Goal: Check status: Check status

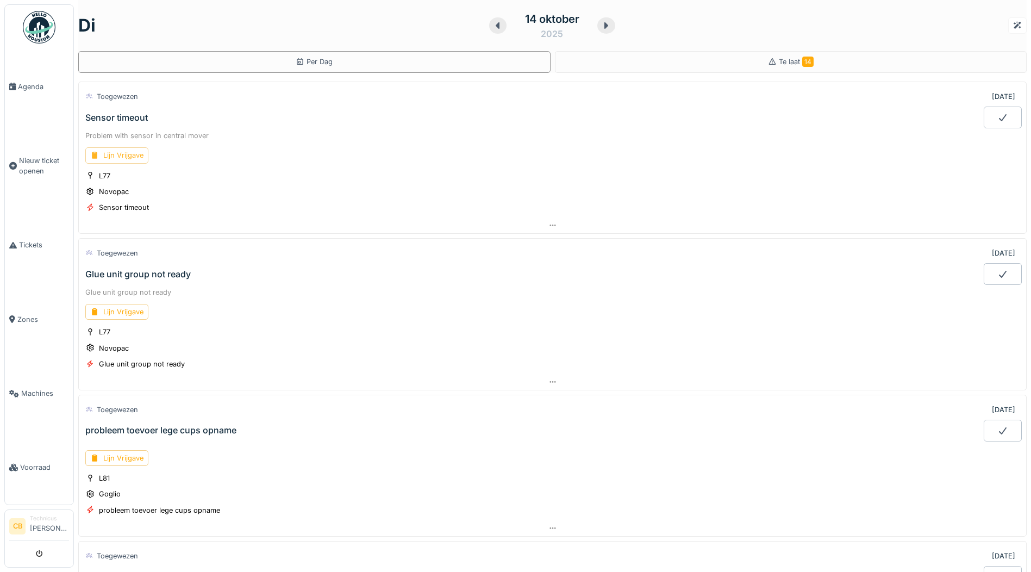
click at [131, 156] on div "Lijn Vrijgave" at bounding box center [116, 155] width 63 height 16
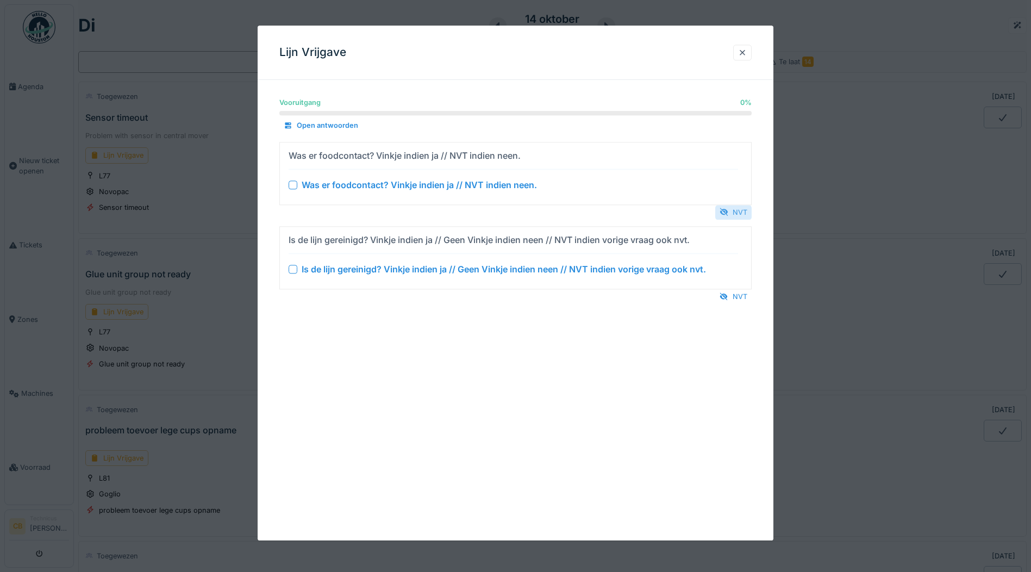
click at [745, 211] on div "NVT" at bounding box center [733, 212] width 36 height 15
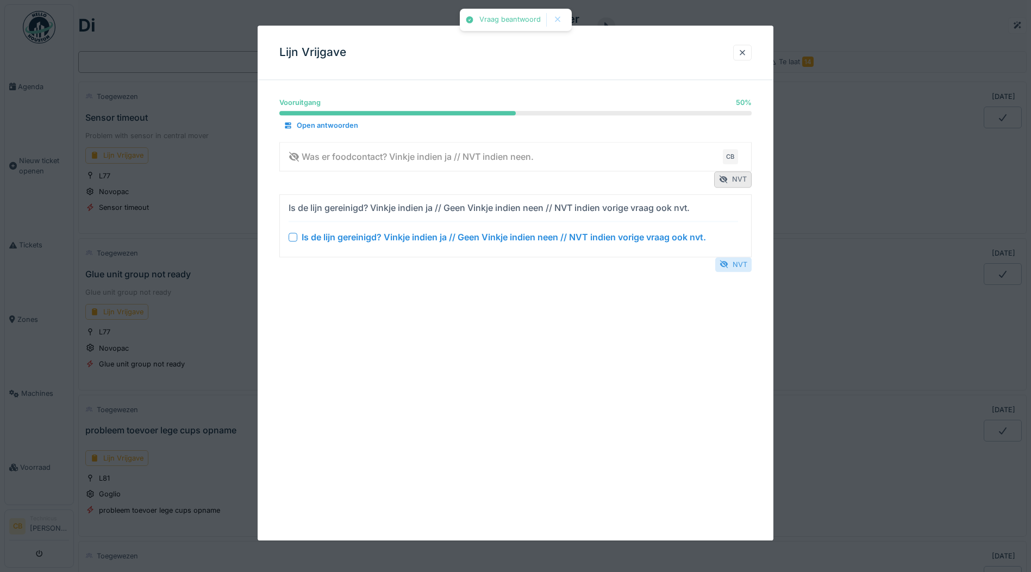
click at [743, 265] on div "NVT" at bounding box center [733, 264] width 36 height 15
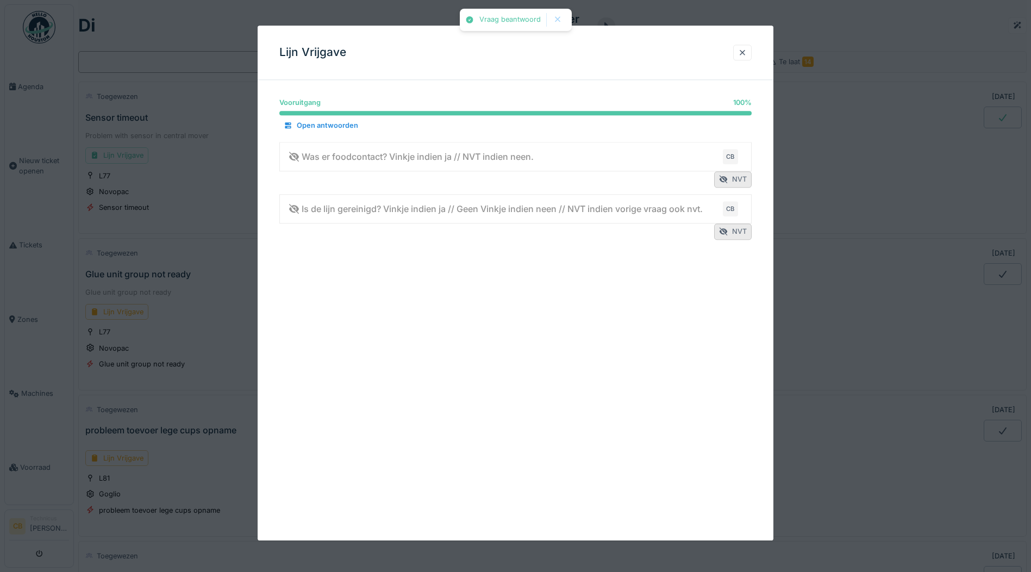
click at [989, 113] on div at bounding box center [515, 286] width 1031 height 572
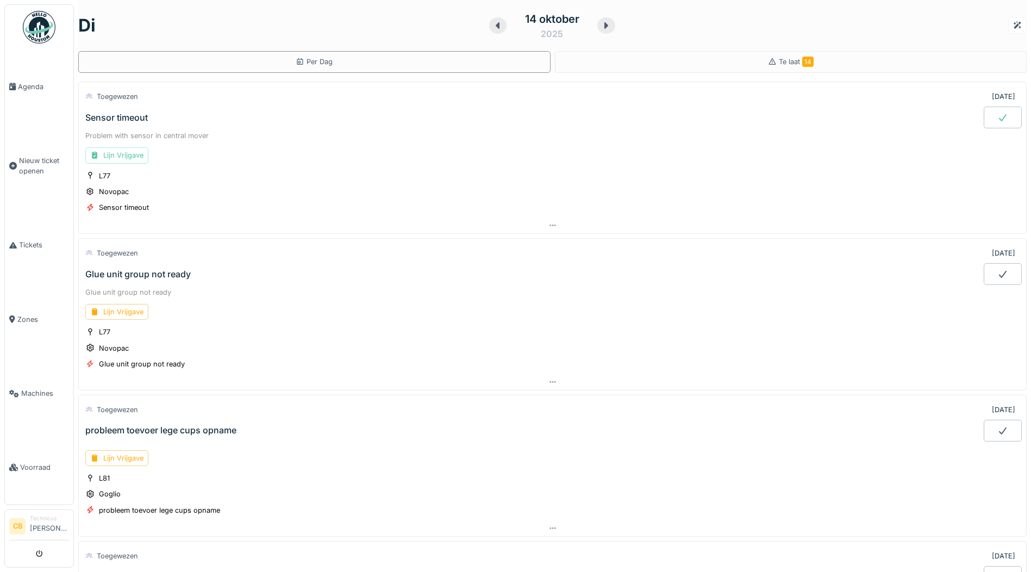
click at [997, 116] on icon at bounding box center [1002, 117] width 11 height 9
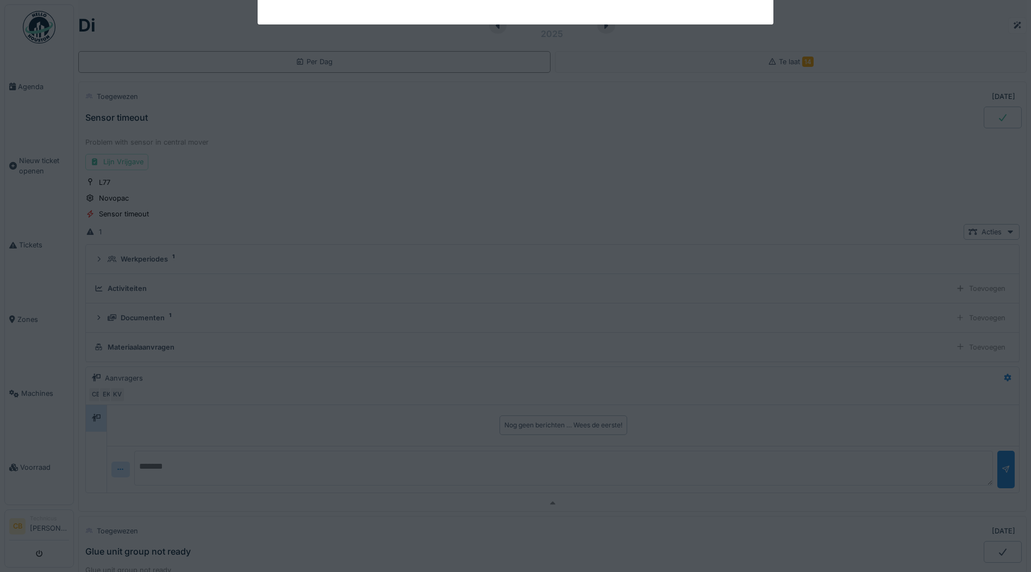
scroll to position [38, 0]
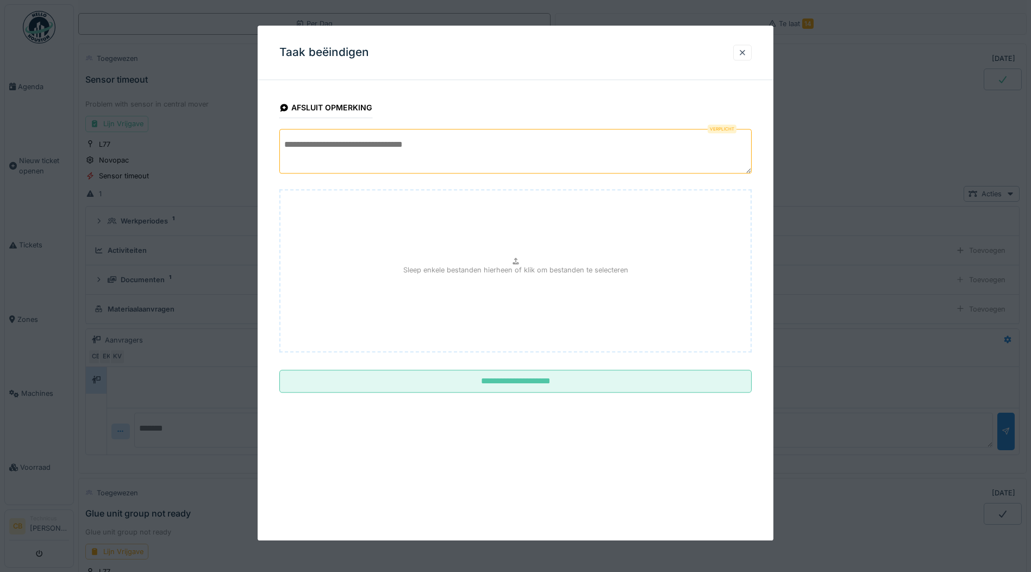
click at [303, 144] on textarea at bounding box center [515, 151] width 472 height 45
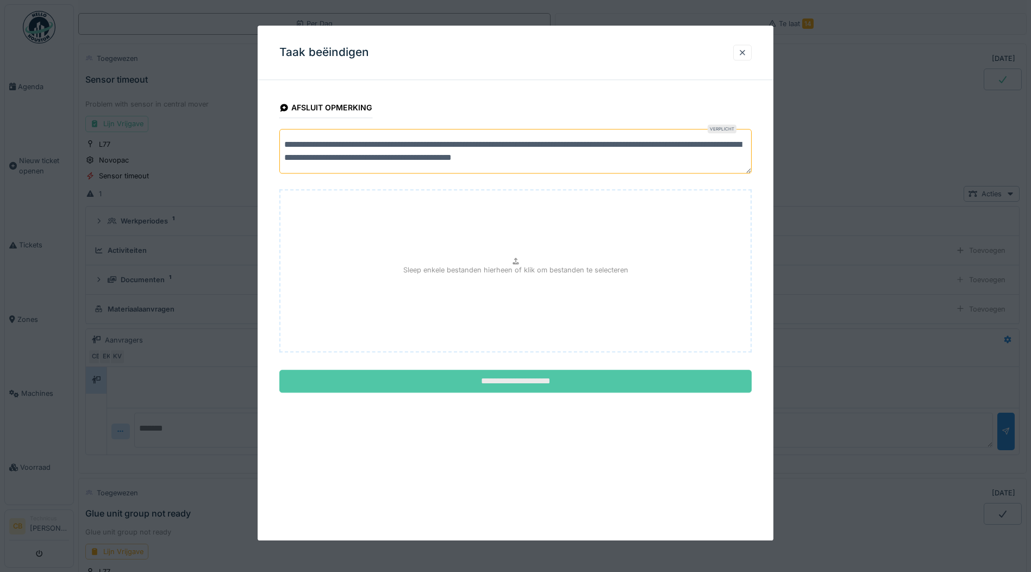
type textarea "**********"
click at [526, 379] on input "**********" at bounding box center [515, 381] width 472 height 23
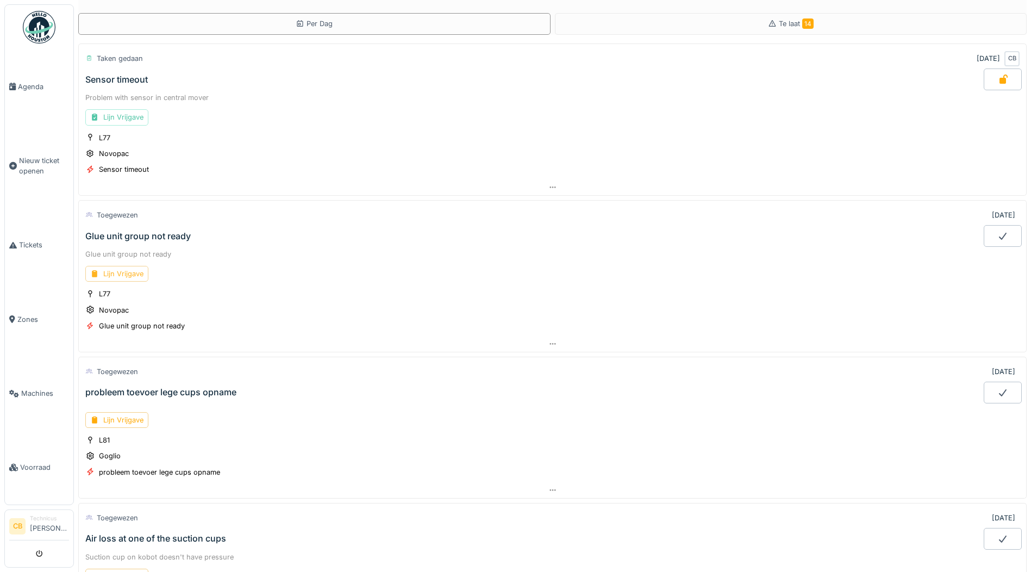
click at [128, 271] on div "Lijn Vrijgave" at bounding box center [116, 274] width 63 height 16
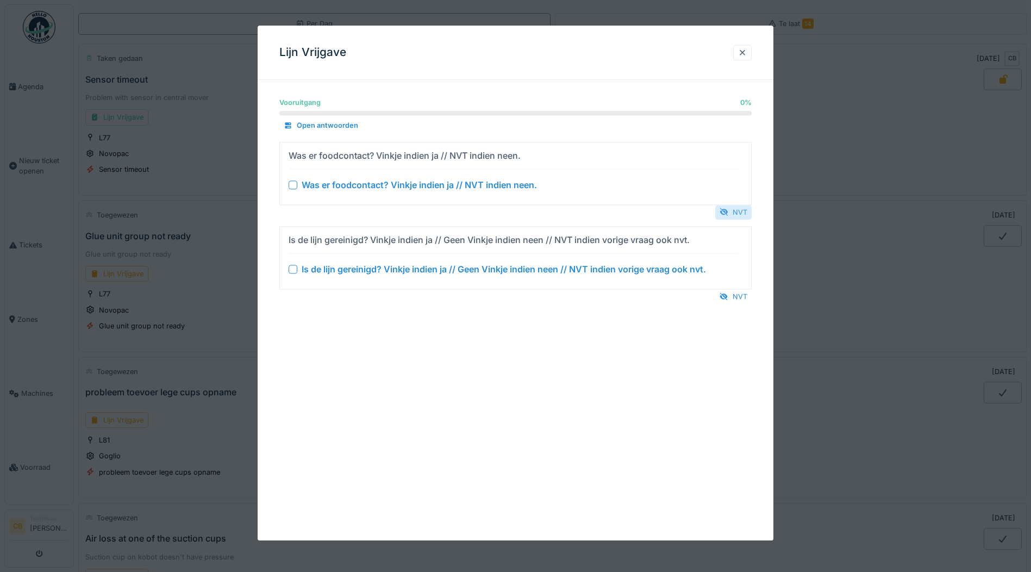
click at [743, 210] on div "NVT" at bounding box center [733, 212] width 36 height 15
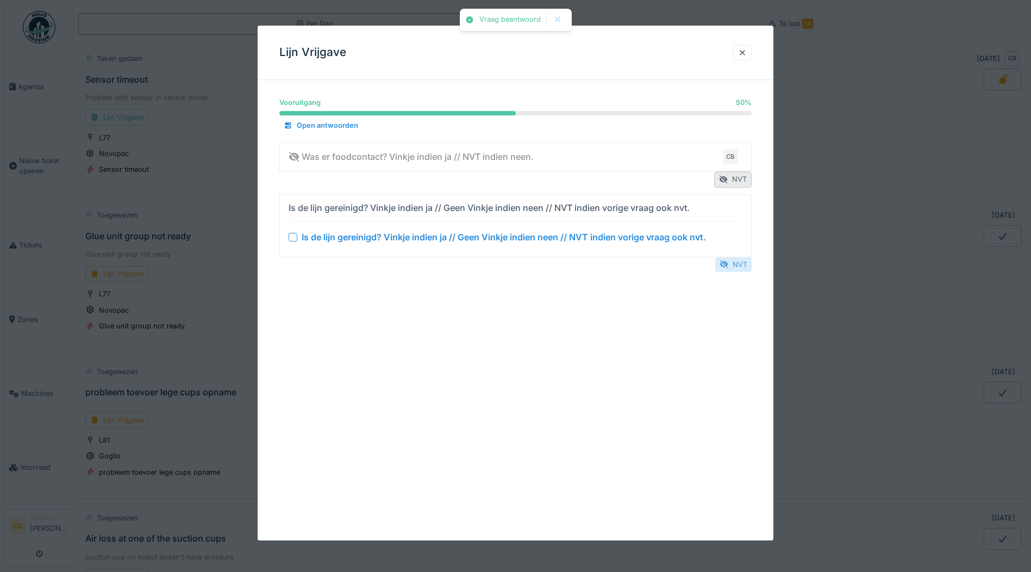
click at [741, 265] on div "NVT" at bounding box center [733, 264] width 36 height 15
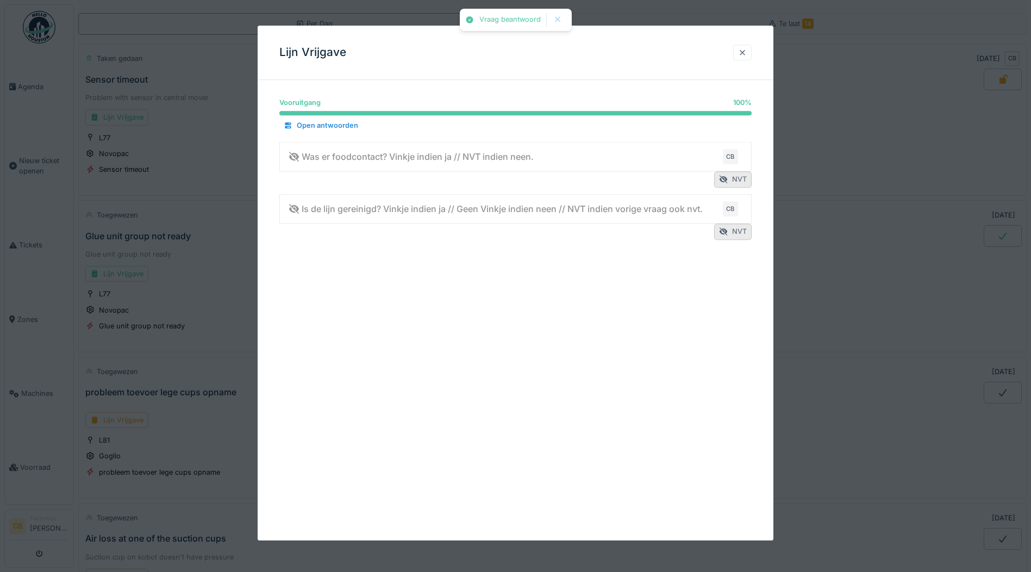
click at [744, 51] on div at bounding box center [742, 52] width 9 height 10
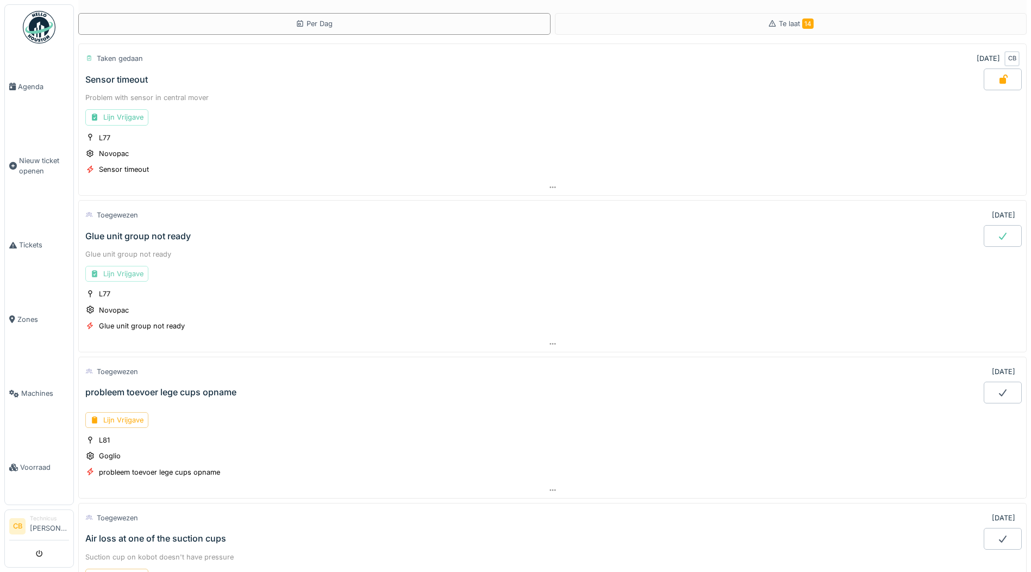
click at [119, 272] on div "Lijn Vrijgave" at bounding box center [116, 274] width 63 height 16
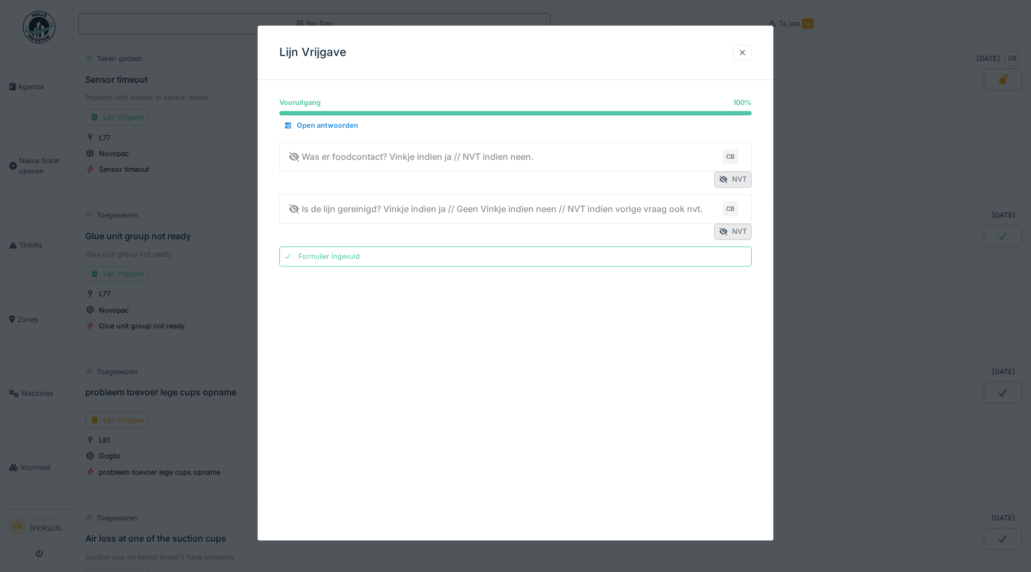
click at [743, 48] on div at bounding box center [742, 52] width 9 height 10
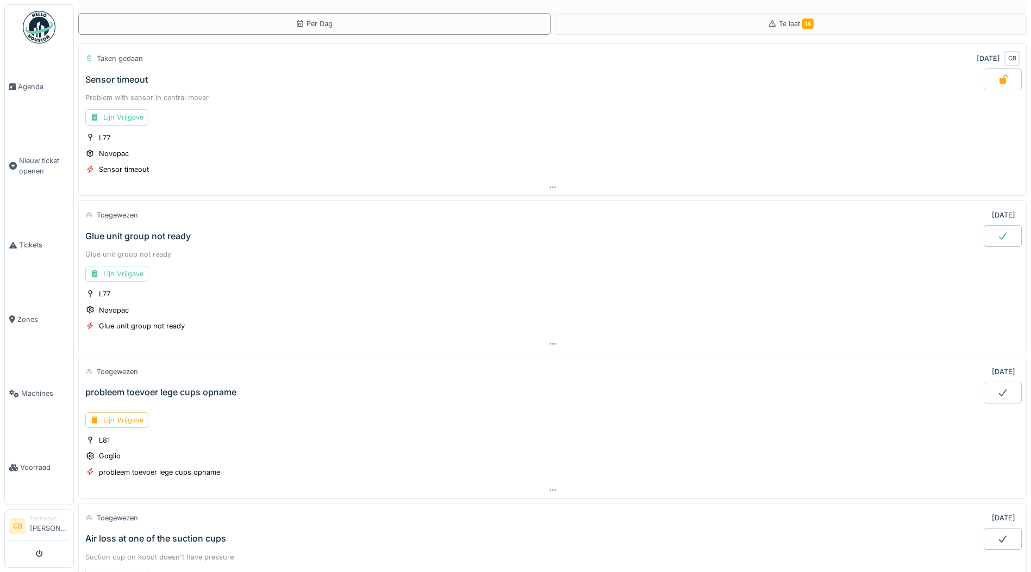
click at [997, 235] on icon at bounding box center [1002, 235] width 11 height 9
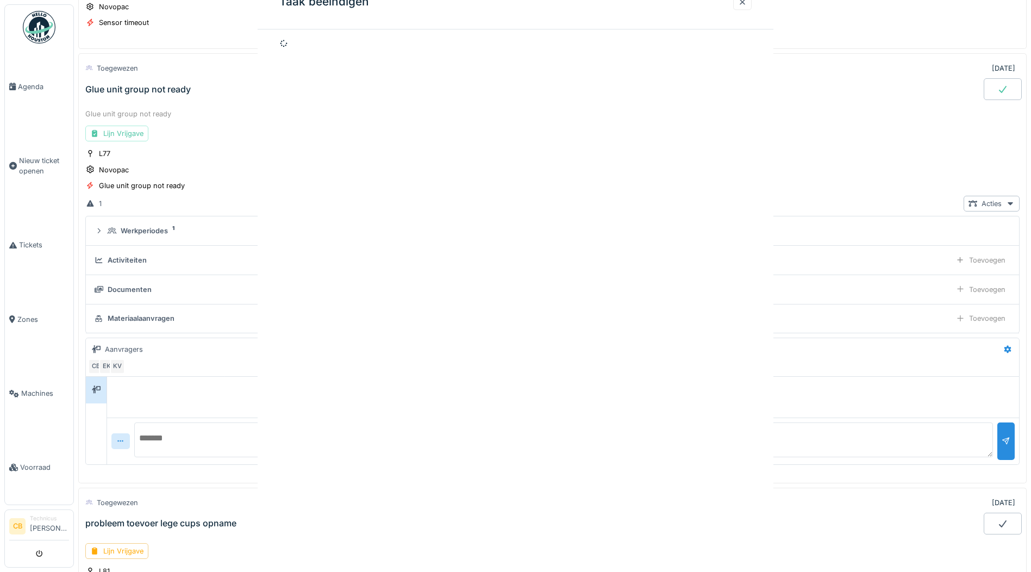
scroll to position [195, 0]
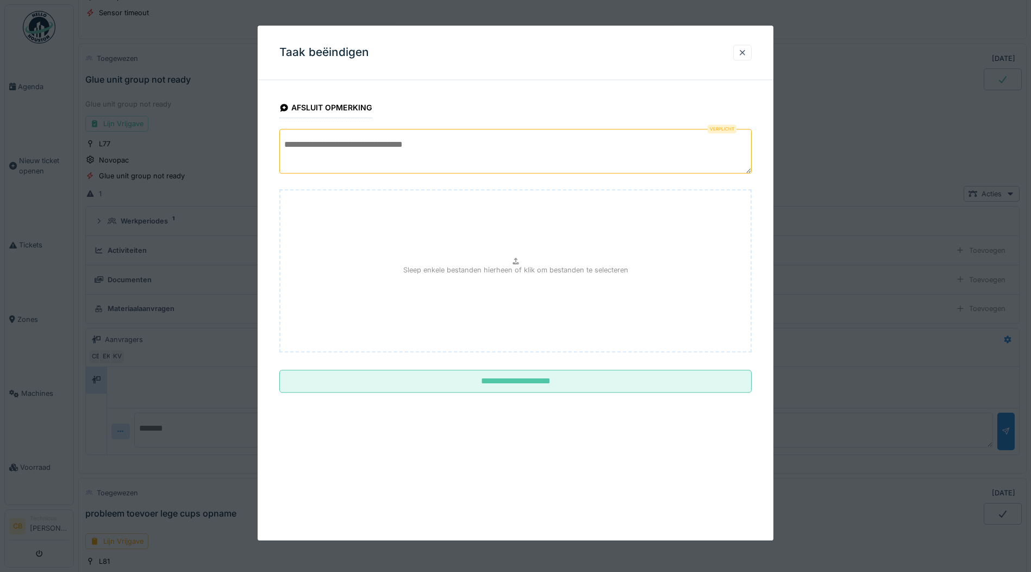
click at [326, 159] on textarea at bounding box center [515, 151] width 472 height 45
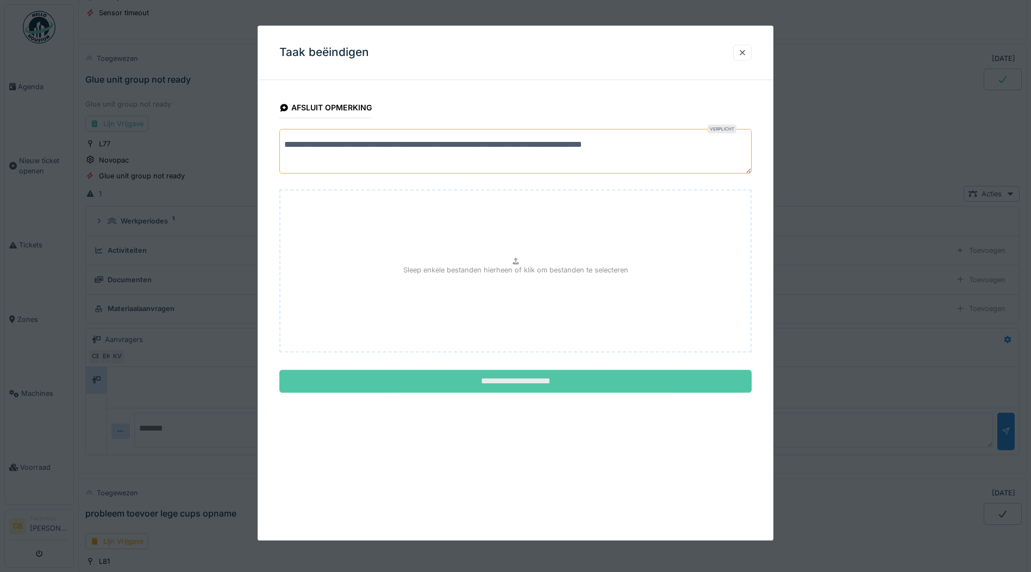
type textarea "**********"
click at [526, 380] on input "**********" at bounding box center [515, 381] width 472 height 23
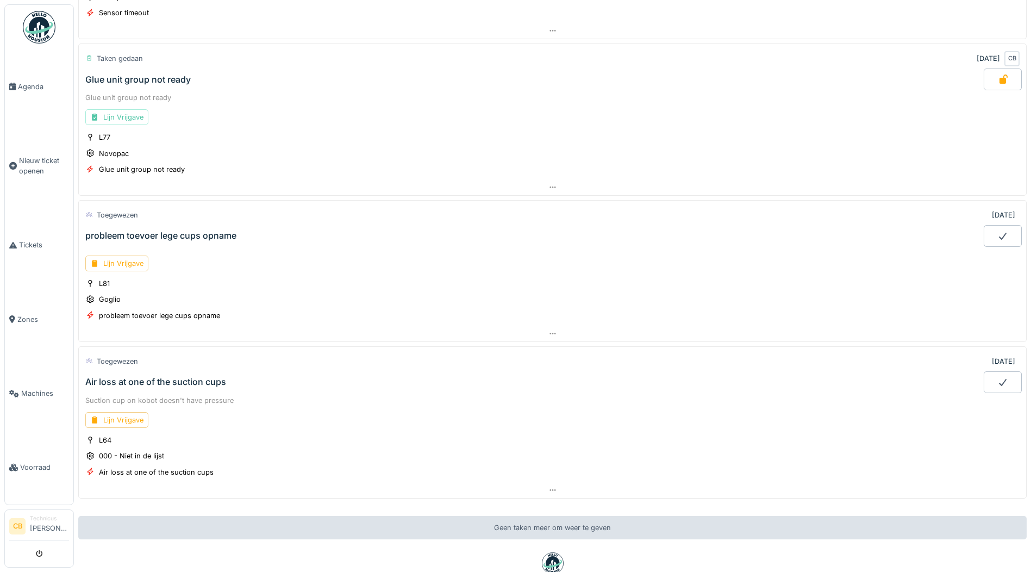
click at [997, 232] on icon at bounding box center [1002, 235] width 11 height 9
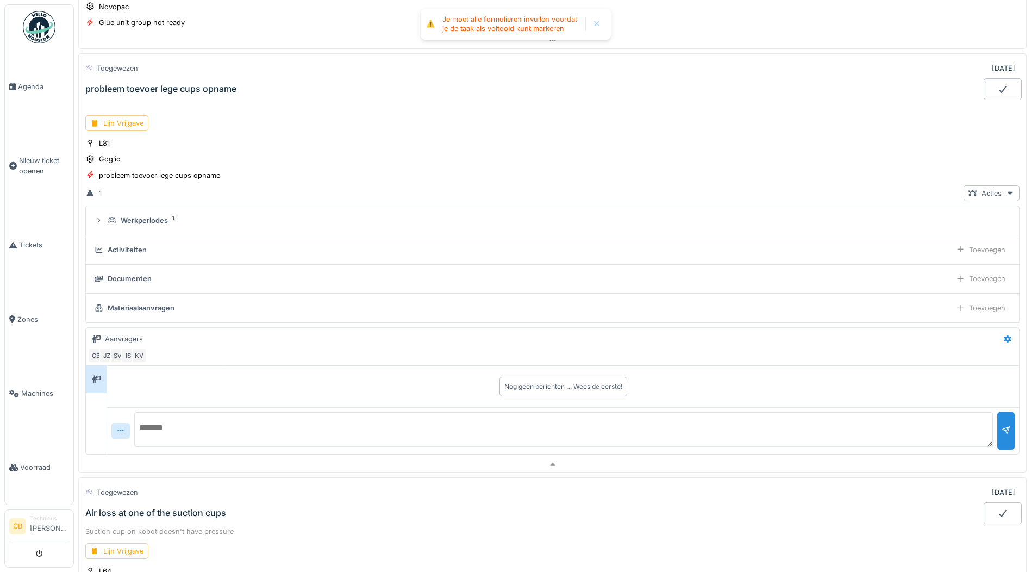
scroll to position [351, 0]
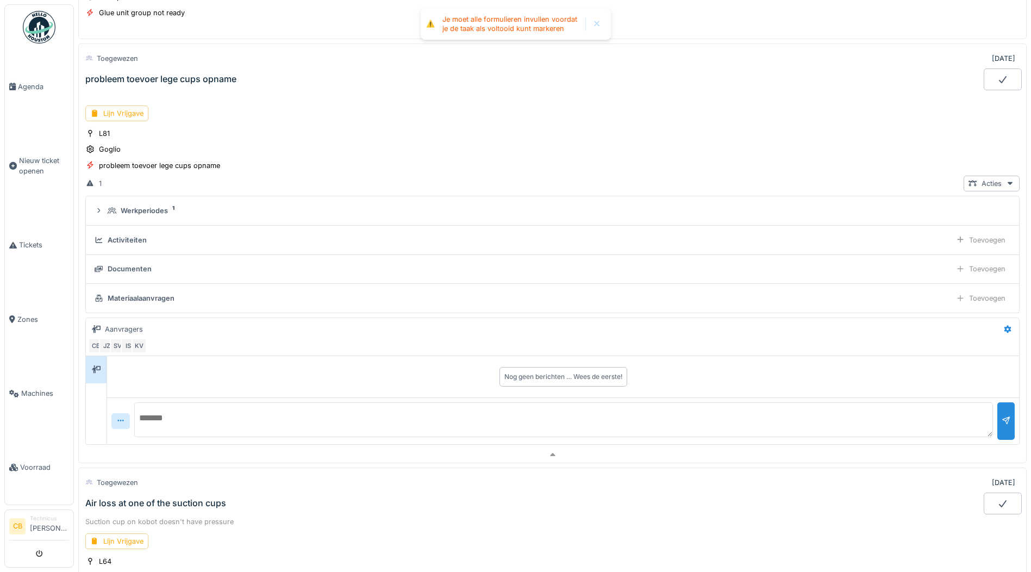
click at [599, 21] on div at bounding box center [596, 24] width 9 height 9
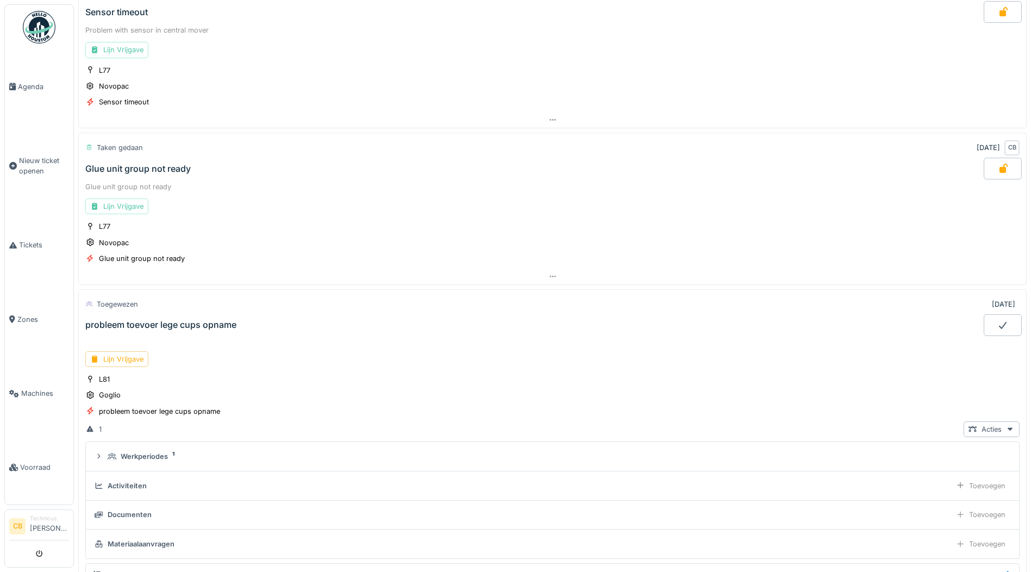
scroll to position [79, 0]
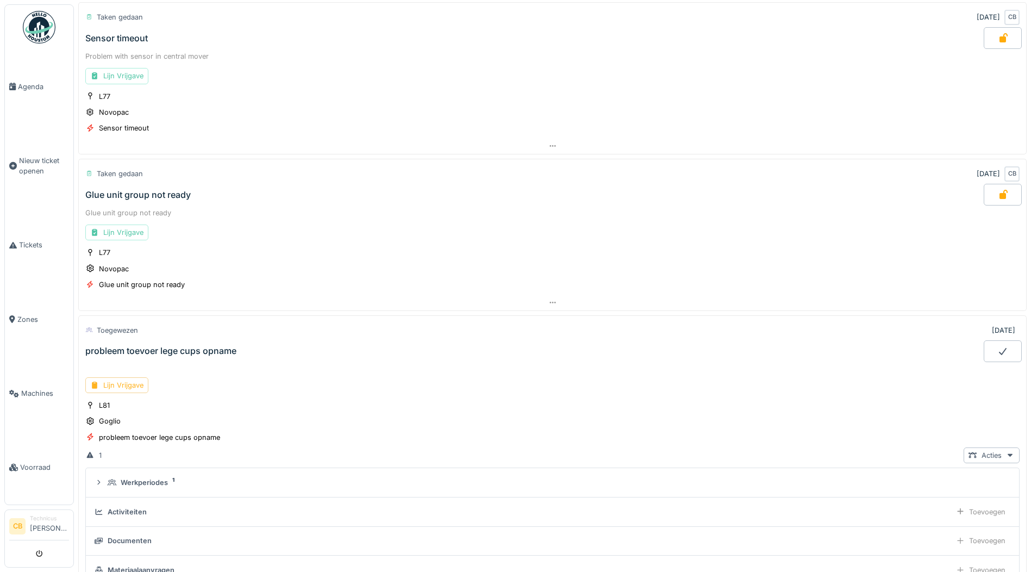
click at [133, 377] on div "Lijn Vrijgave" at bounding box center [116, 385] width 63 height 16
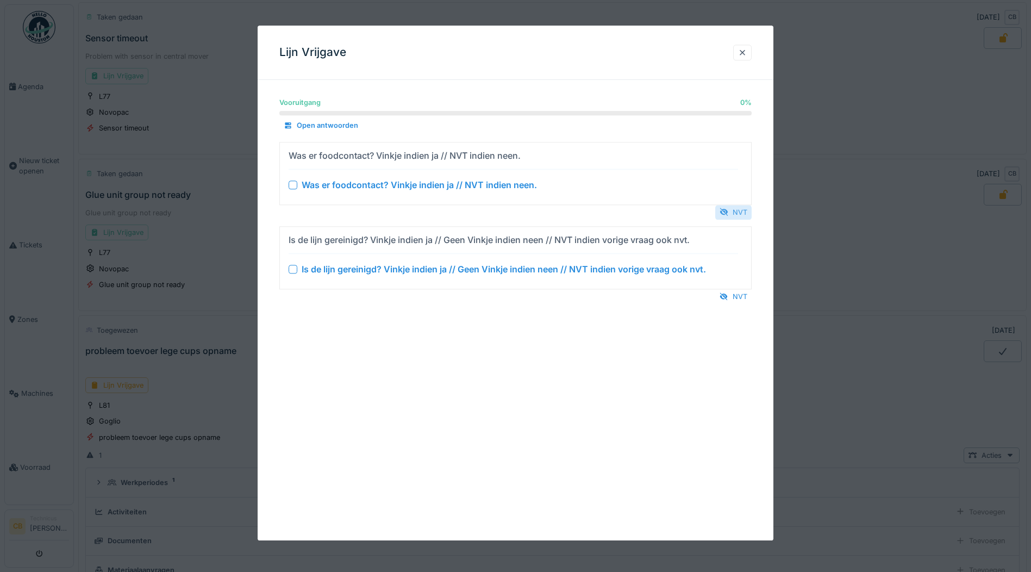
click at [741, 210] on div "NVT" at bounding box center [733, 212] width 36 height 15
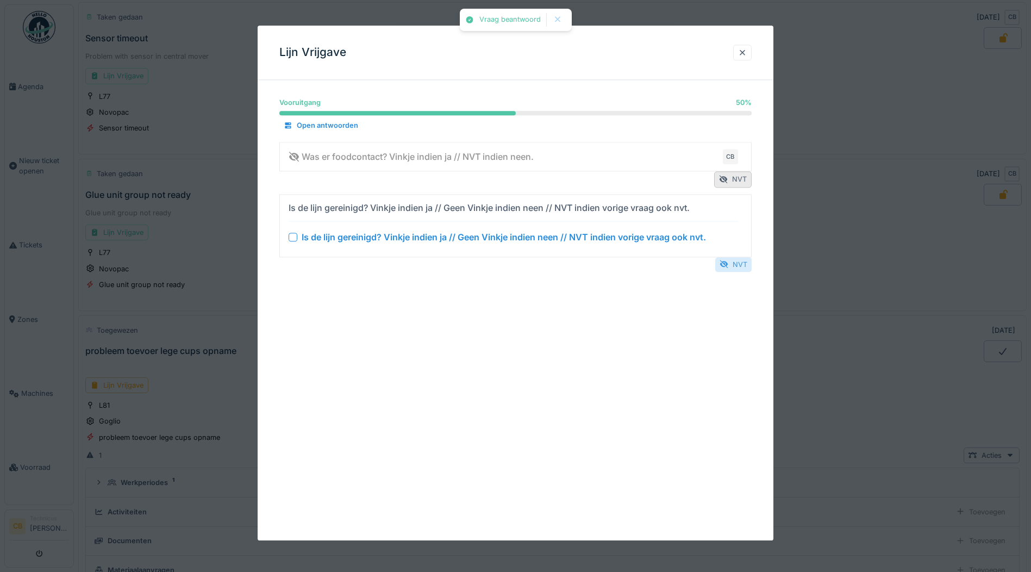
click at [741, 261] on div "NVT" at bounding box center [733, 264] width 36 height 15
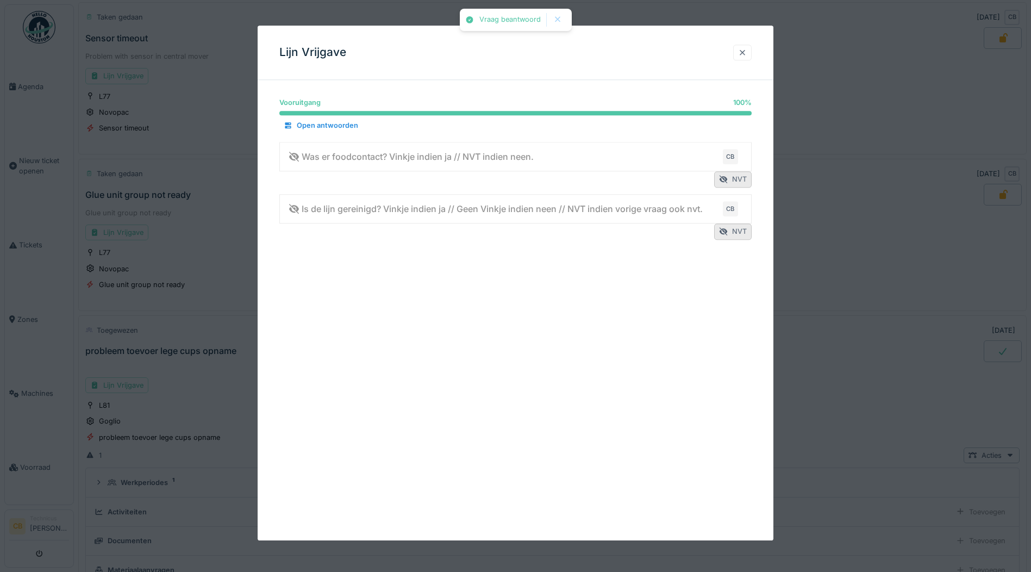
click at [744, 48] on div at bounding box center [742, 52] width 9 height 10
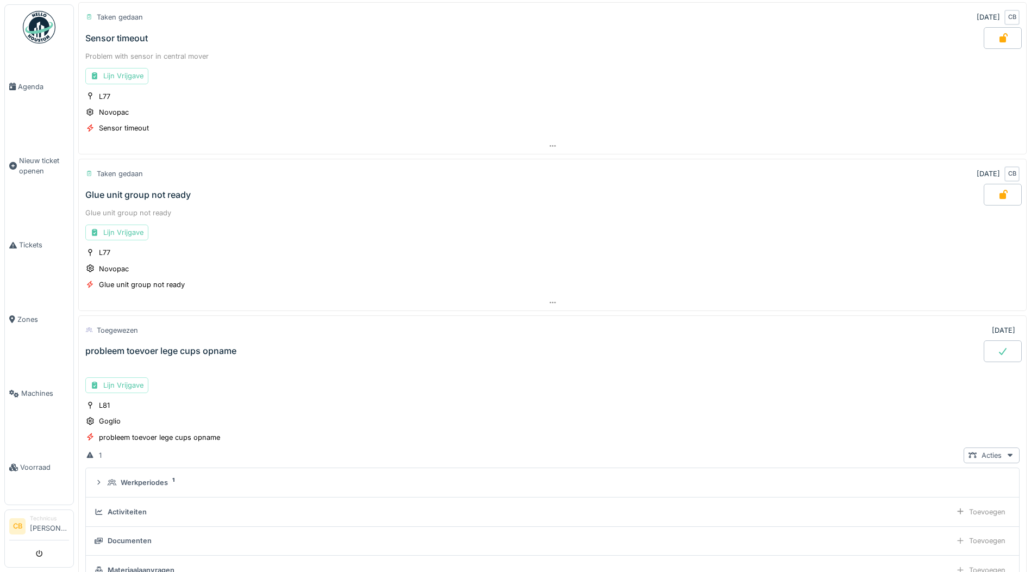
click at [997, 347] on icon at bounding box center [1002, 351] width 11 height 9
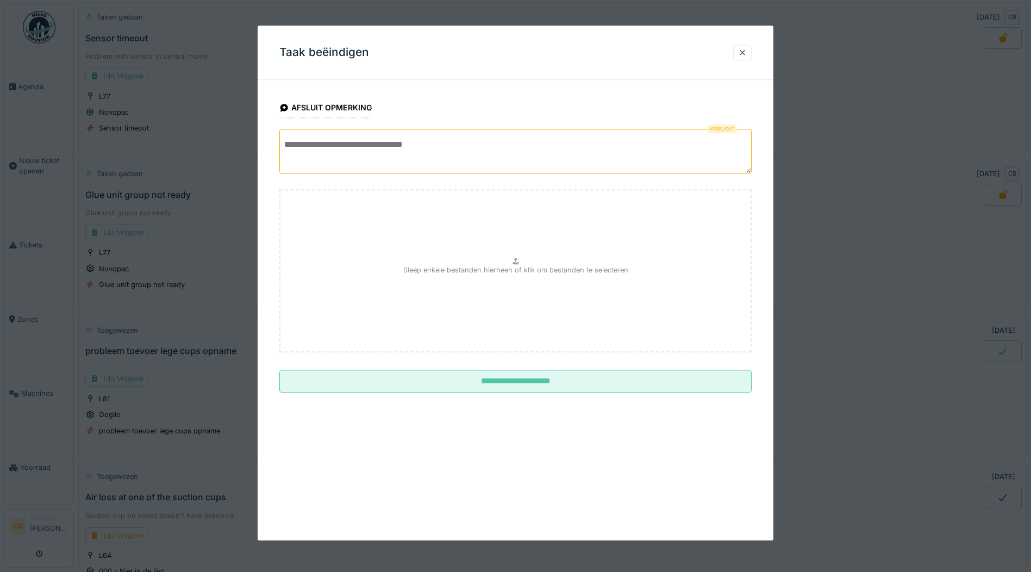
click at [298, 154] on textarea at bounding box center [515, 151] width 472 height 45
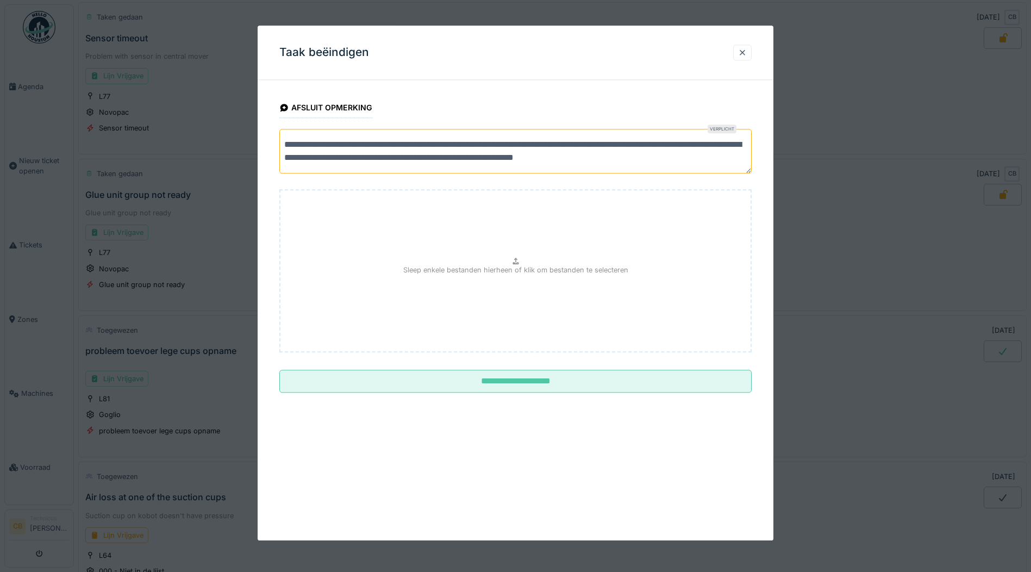
click at [523, 157] on textarea "**********" at bounding box center [515, 151] width 472 height 45
click at [391, 166] on textarea "**********" at bounding box center [517, 151] width 476 height 45
click at [509, 167] on textarea "**********" at bounding box center [517, 151] width 476 height 45
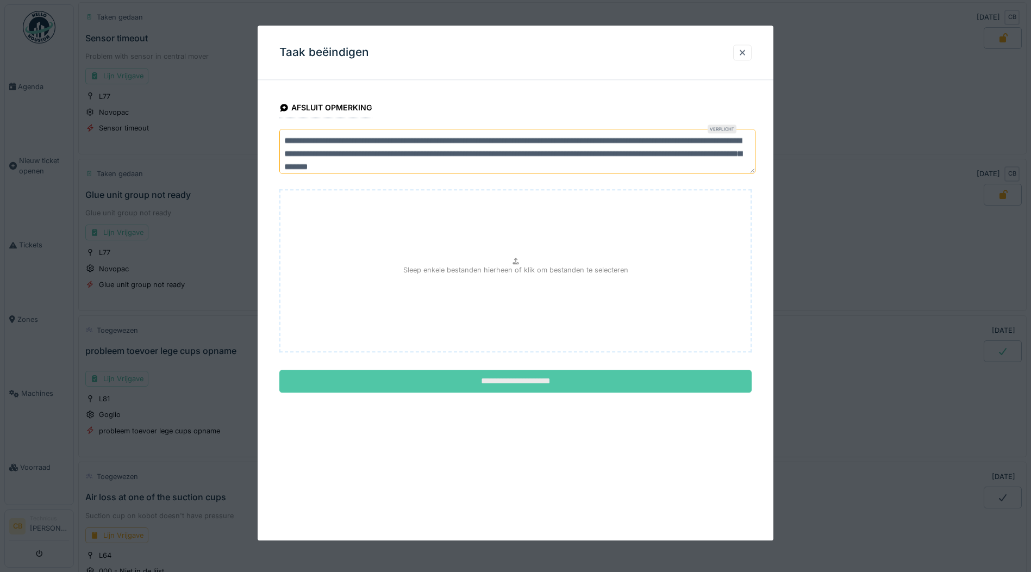
type textarea "**********"
click at [518, 379] on input "**********" at bounding box center [515, 381] width 472 height 23
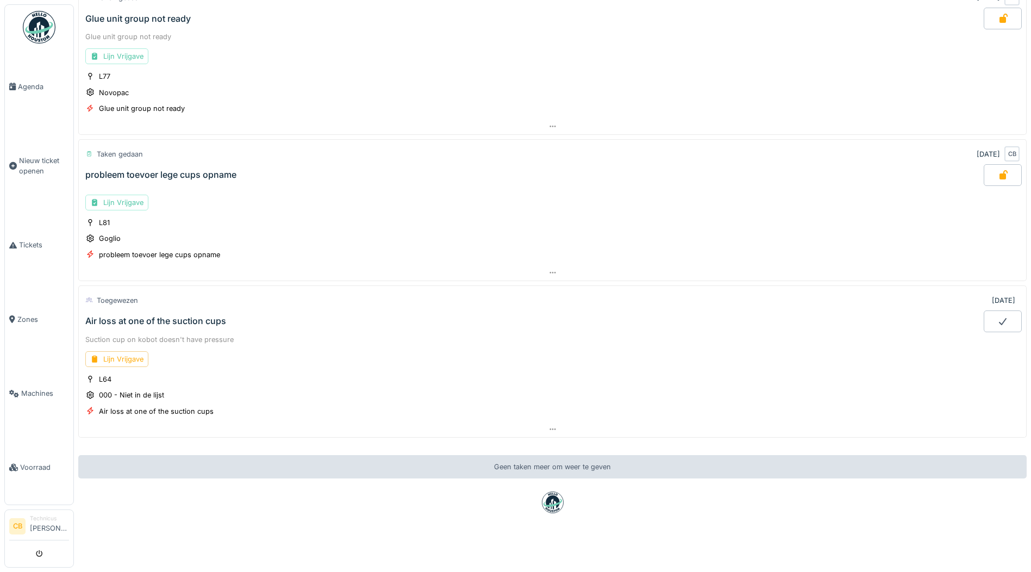
scroll to position [264, 0]
click at [121, 351] on div "Lijn Vrijgave" at bounding box center [116, 359] width 63 height 16
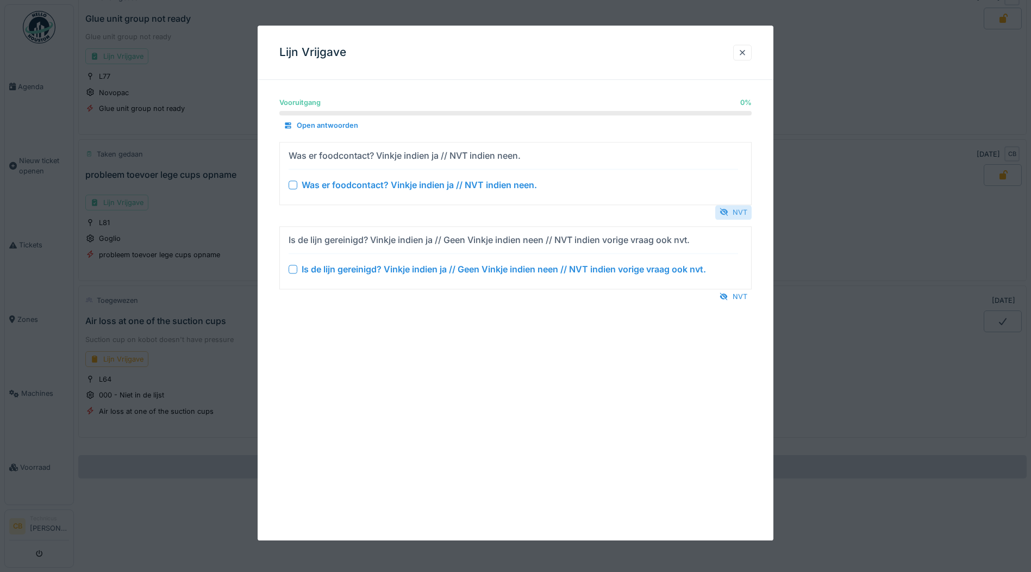
click at [736, 208] on div "NVT" at bounding box center [733, 212] width 36 height 15
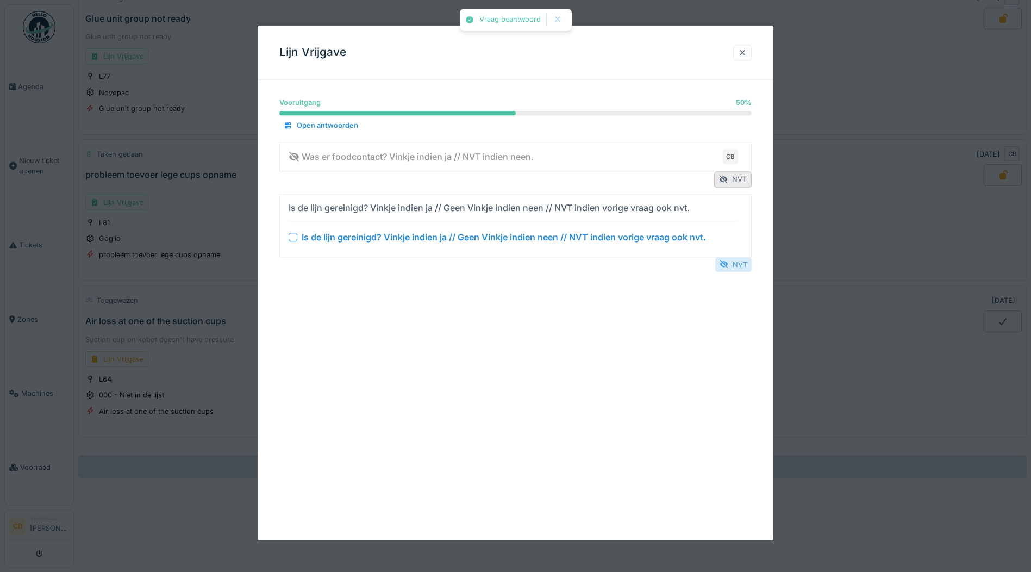
click at [735, 261] on div "NVT" at bounding box center [733, 264] width 36 height 15
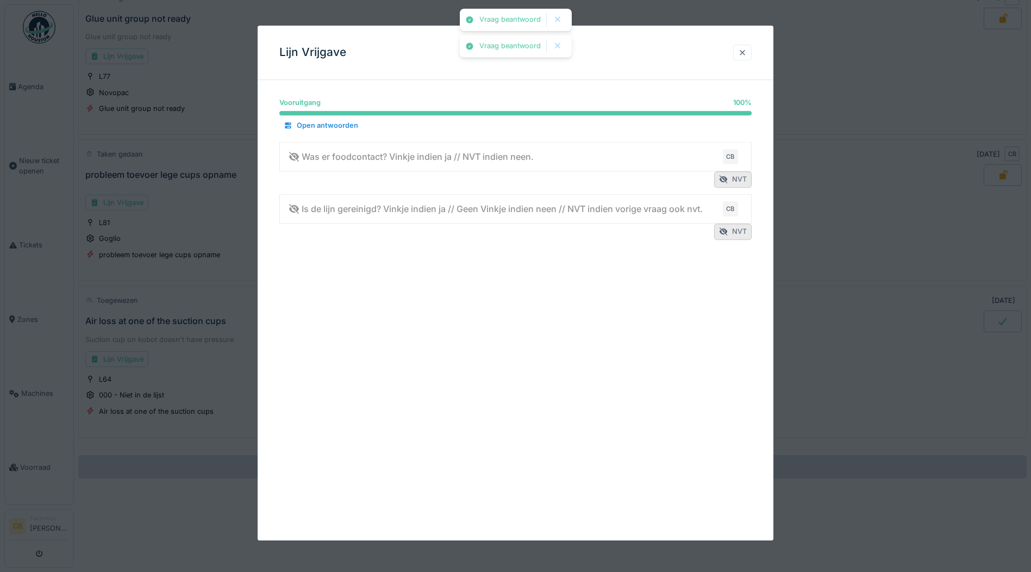
click at [744, 51] on div at bounding box center [742, 52] width 9 height 10
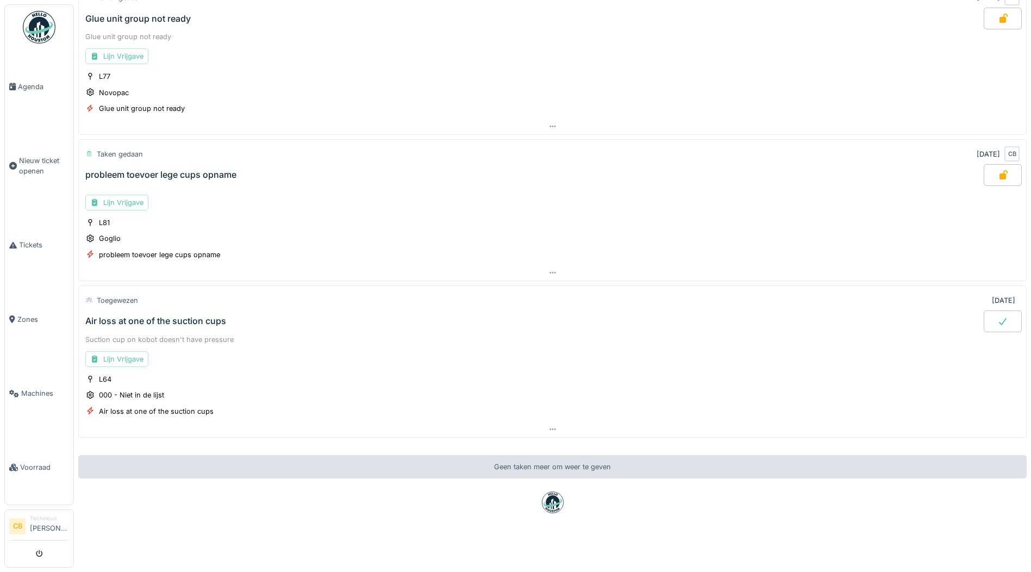
click at [132, 316] on div "Air loss at one of the suction cups" at bounding box center [155, 321] width 141 height 10
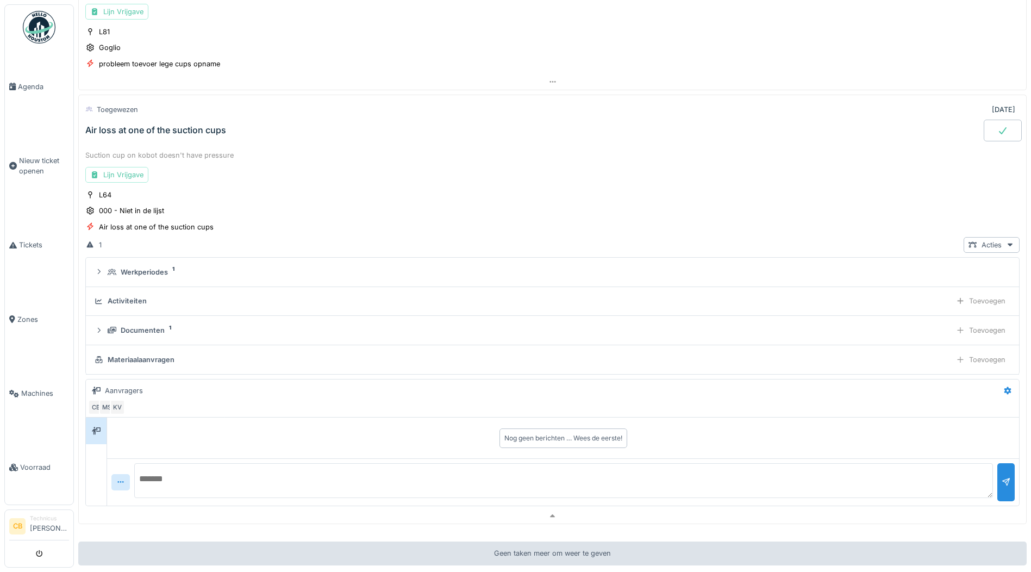
scroll to position [497, 0]
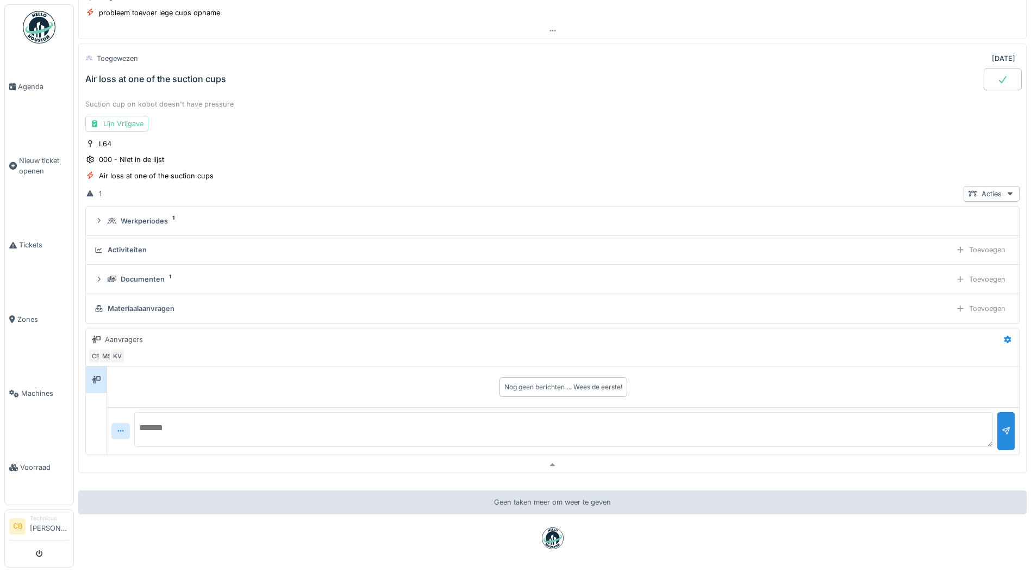
drag, startPoint x: 149, startPoint y: 421, endPoint x: 161, endPoint y: 422, distance: 12.0
click at [150, 421] on textarea at bounding box center [563, 429] width 858 height 35
type textarea "**********"
click at [1001, 435] on div at bounding box center [1005, 430] width 9 height 10
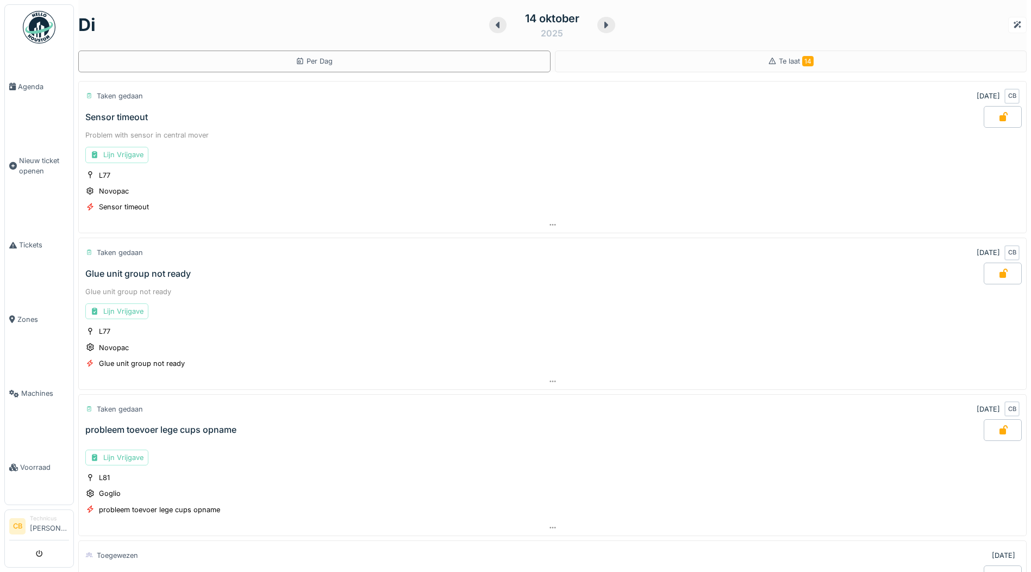
scroll to position [0, 0]
click at [41, 86] on span "Agenda" at bounding box center [43, 86] width 51 height 10
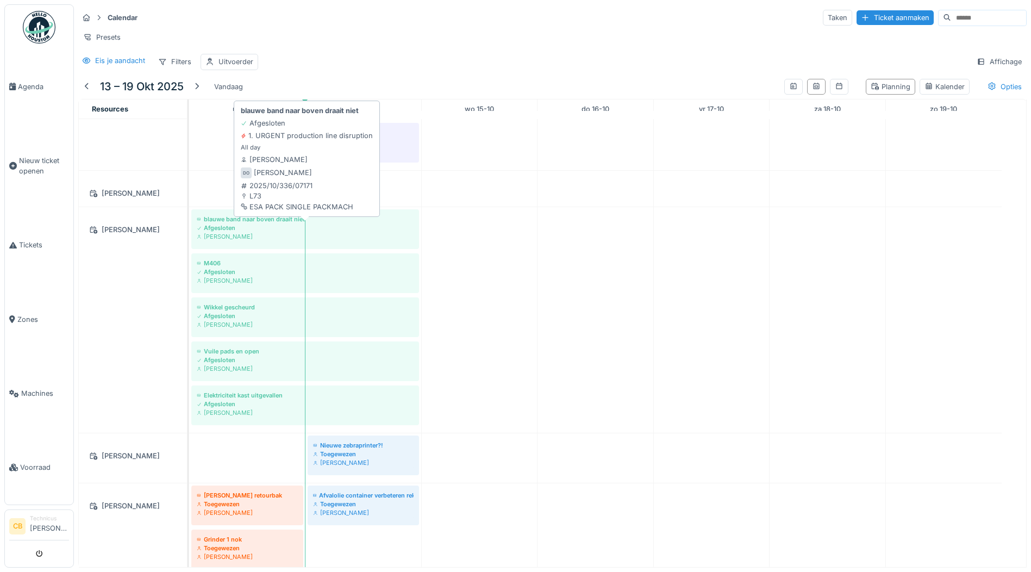
click at [235, 223] on div "blauwe band naar boven draait niet" at bounding box center [305, 219] width 217 height 9
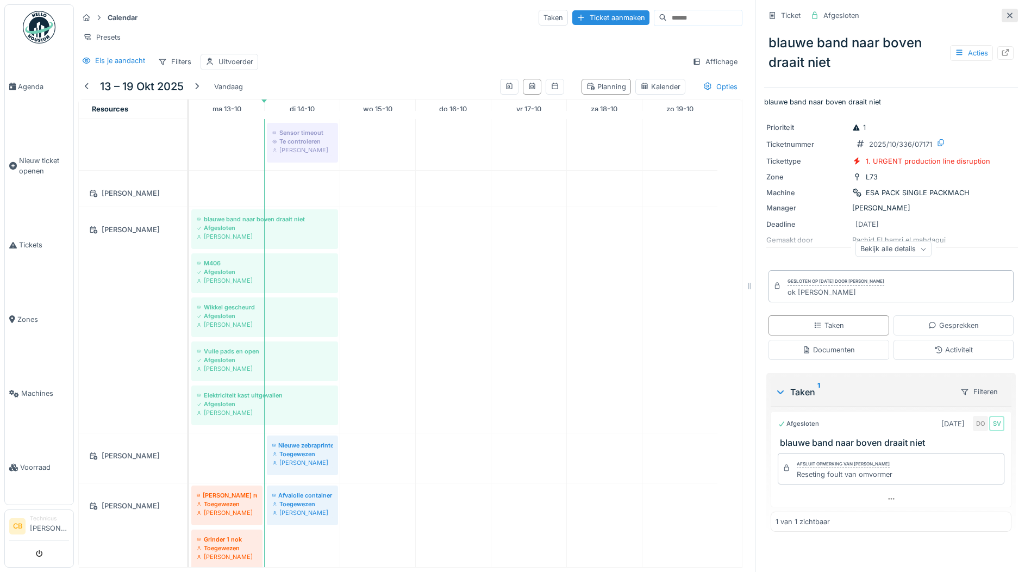
click at [1005, 12] on icon at bounding box center [1009, 15] width 9 height 7
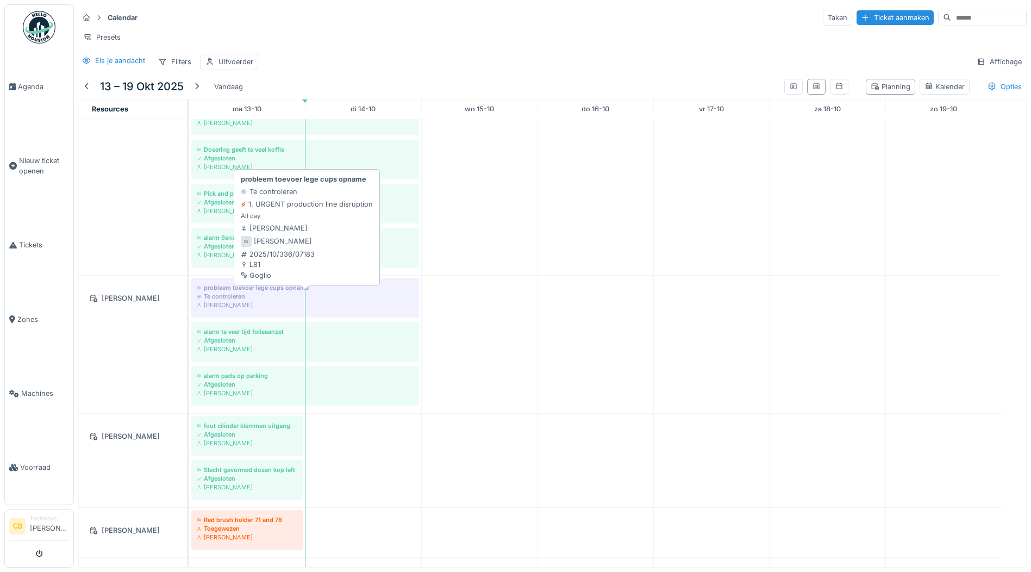
click at [222, 300] on div "Te controleren" at bounding box center [305, 296] width 217 height 9
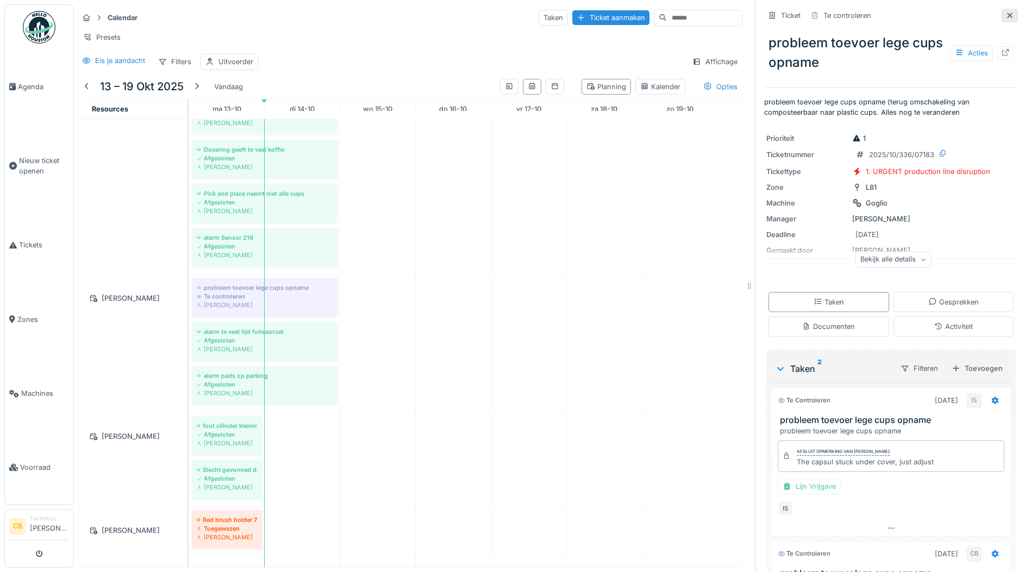
click at [1005, 15] on icon at bounding box center [1009, 15] width 9 height 7
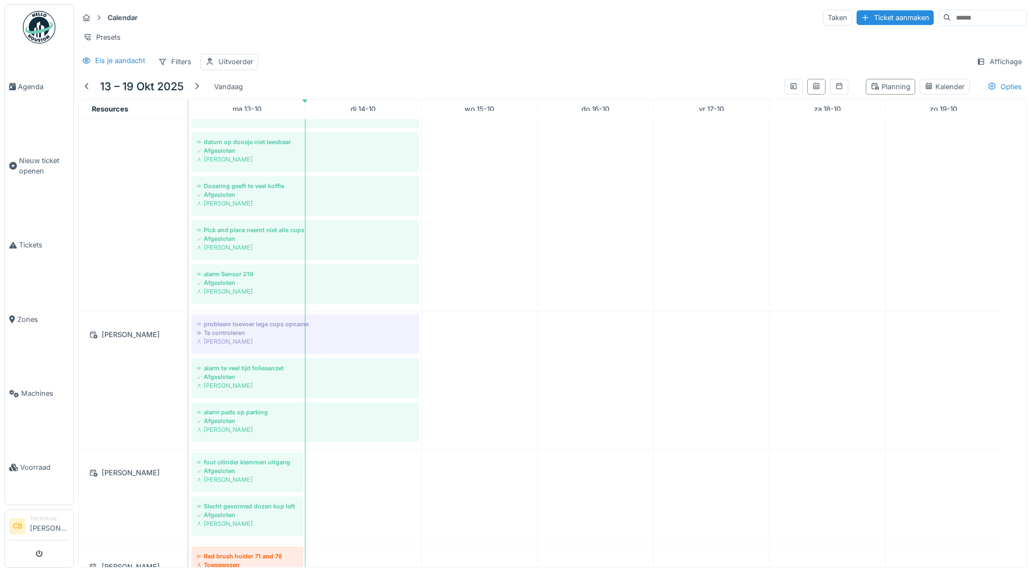
scroll to position [1410, 0]
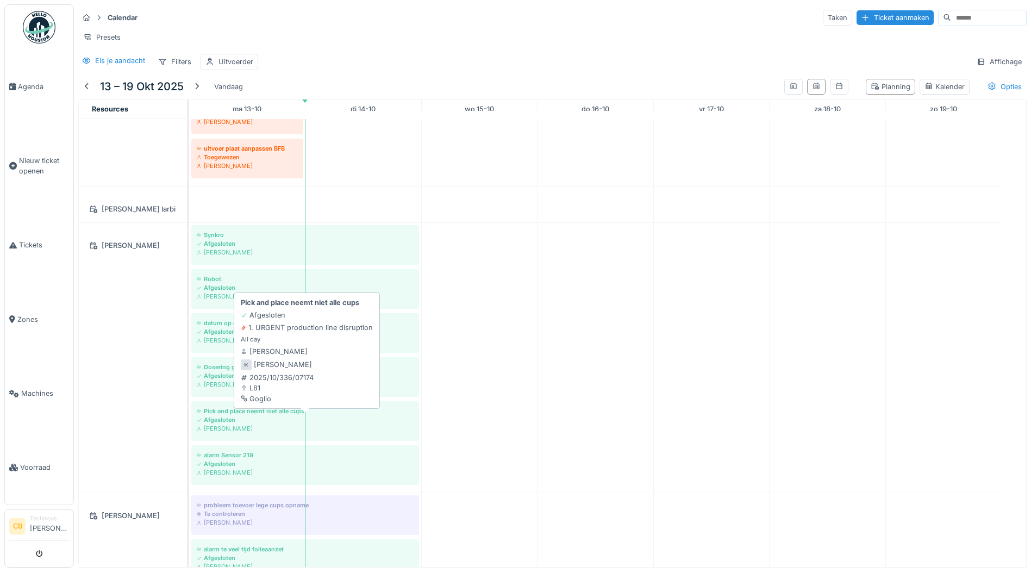
click at [219, 424] on div "Afgesloten" at bounding box center [305, 419] width 217 height 9
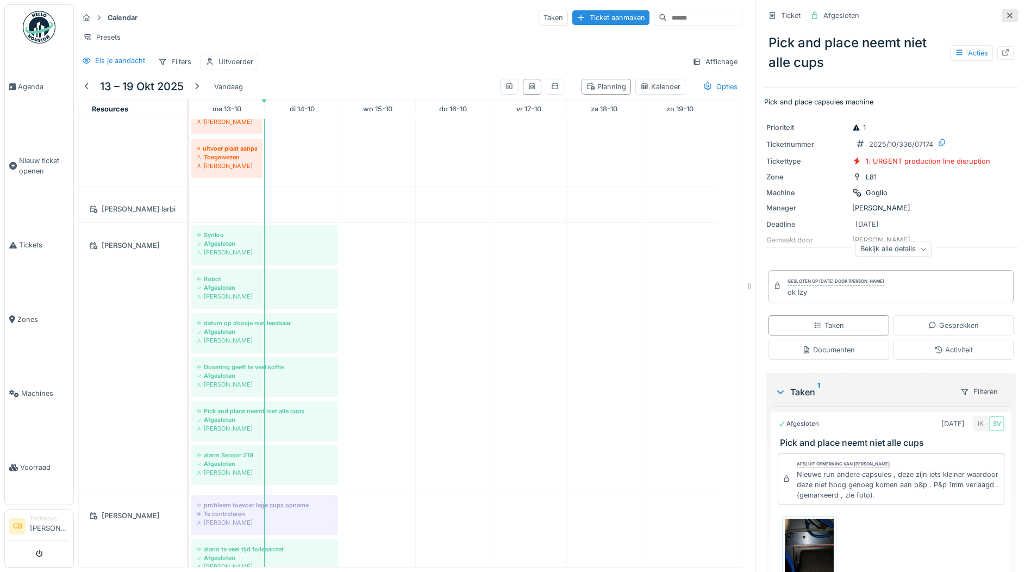
click at [1005, 13] on icon at bounding box center [1009, 15] width 9 height 7
